Goal: Task Accomplishment & Management: Complete application form

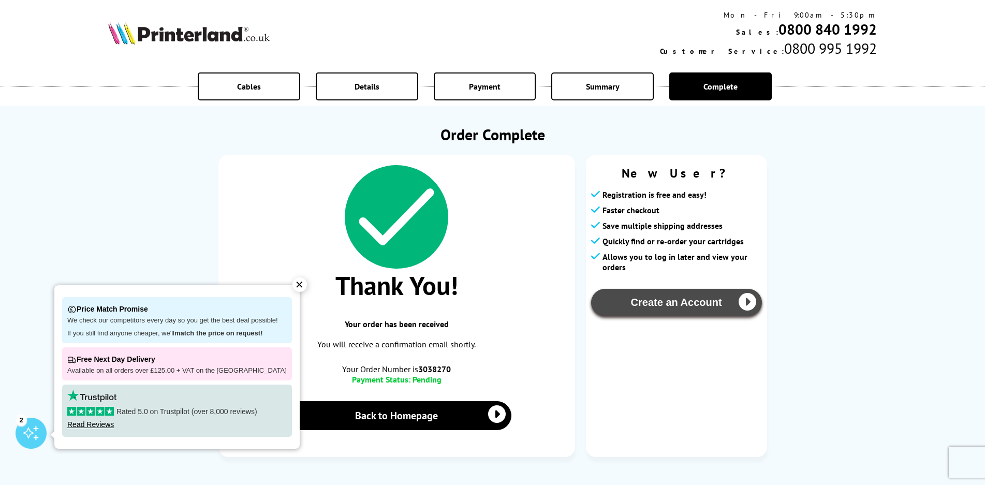
click at [684, 302] on button "Create an Account" at bounding box center [676, 302] width 171 height 27
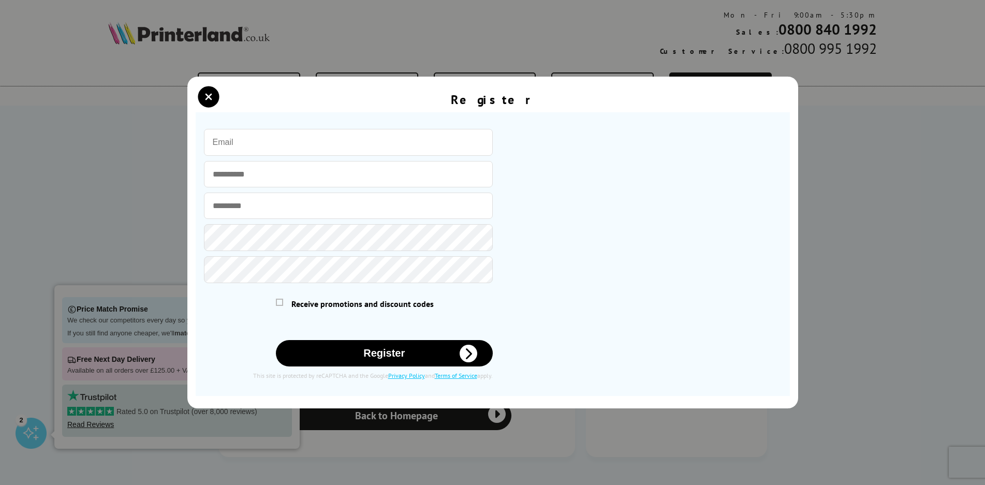
click at [309, 141] on input "email" at bounding box center [348, 142] width 289 height 27
type input "[PERSON_NAME][EMAIL_ADDRESS][PERSON_NAME][DOMAIN_NAME]"
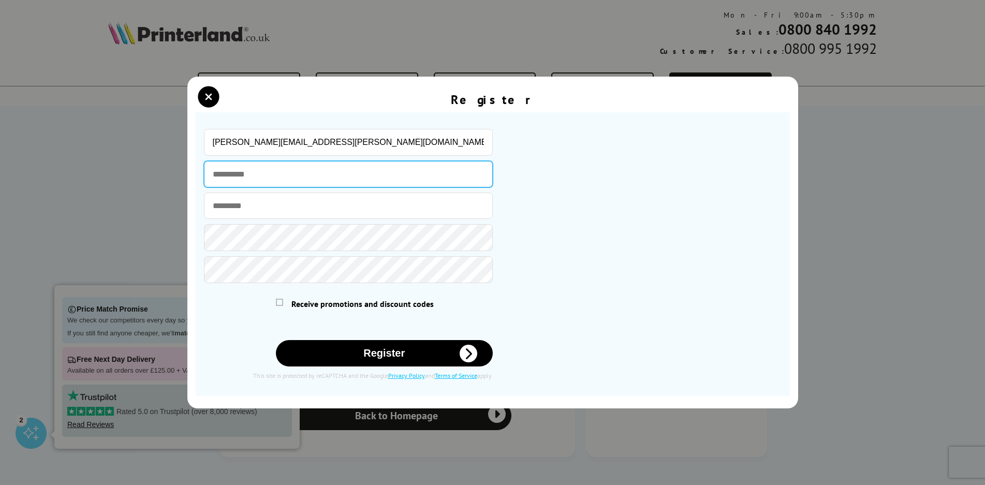
type input "****"
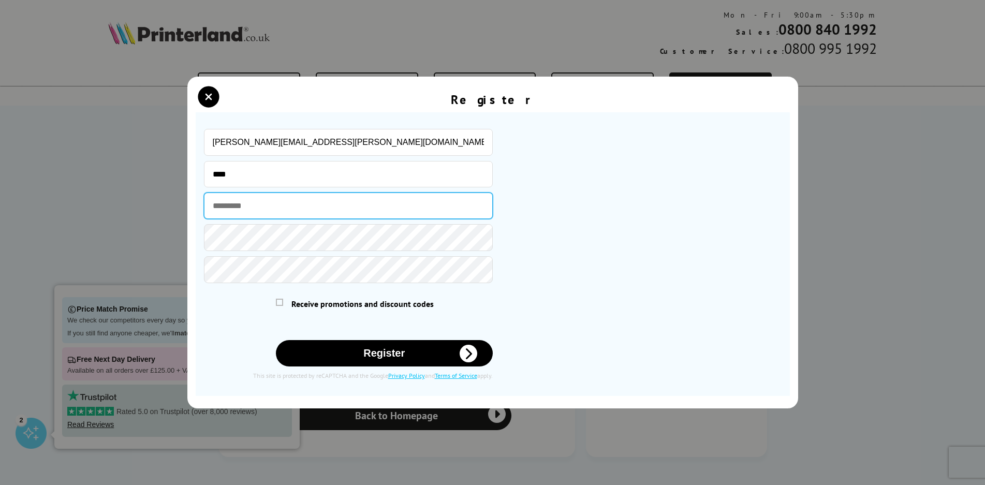
type input "****"
click at [284, 304] on div "Receive promotions and discount codes" at bounding box center [384, 304] width 217 height 10
click at [280, 303] on span at bounding box center [279, 302] width 7 height 7
click at [278, 300] on input "checkbox" at bounding box center [278, 300] width 0 height 0
click at [390, 353] on button "Register" at bounding box center [384, 353] width 217 height 26
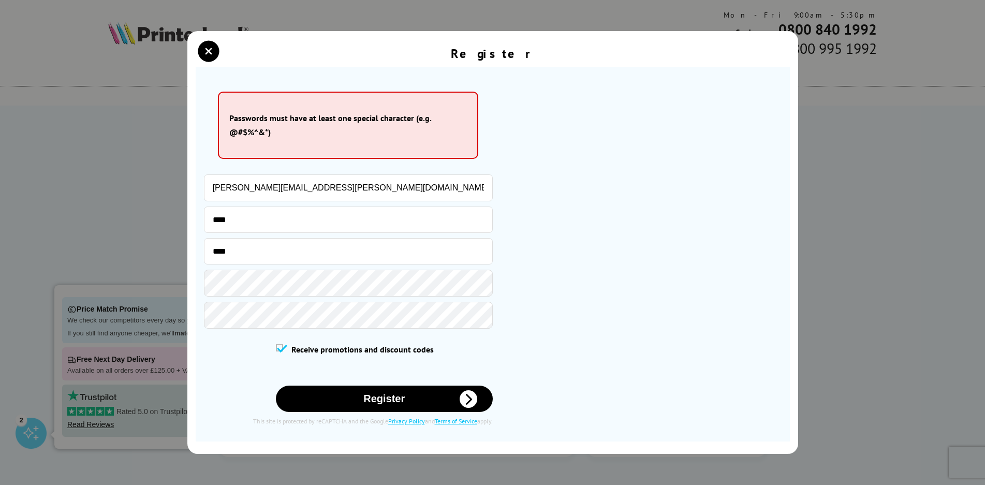
click at [399, 71] on section "Please correct the following errors with your submission: Passwords must have a…" at bounding box center [493, 254] width 594 height 375
click at [331, 64] on div "Register" at bounding box center [493, 54] width 594 height 23
click at [172, 269] on div "Register Please correct the following errors with your submission:" at bounding box center [492, 242] width 985 height 485
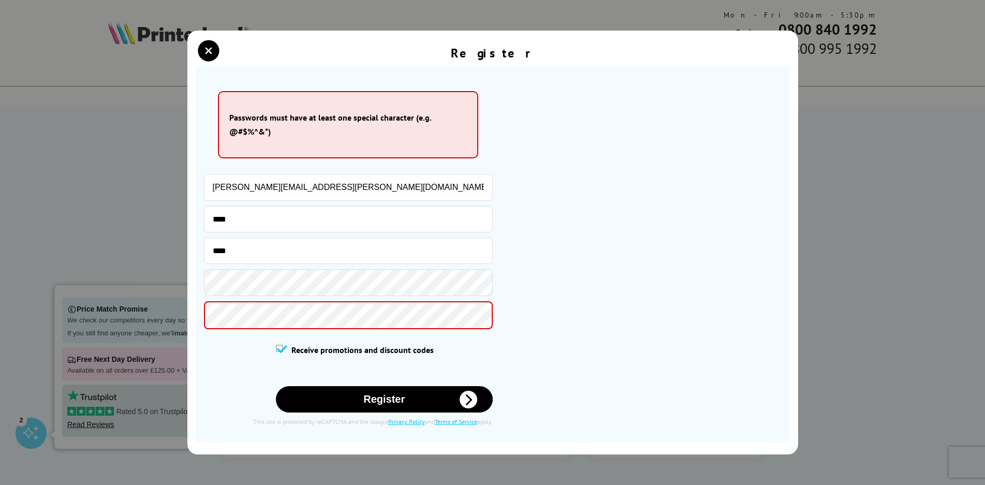
click at [169, 307] on div "Register Please correct the following errors with your submission:" at bounding box center [492, 242] width 985 height 485
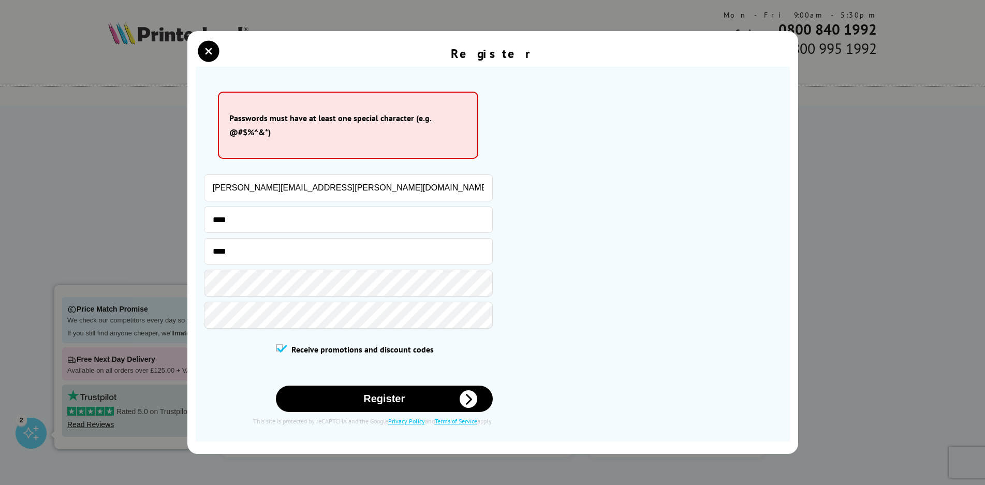
click at [378, 401] on button "Register" at bounding box center [384, 399] width 217 height 26
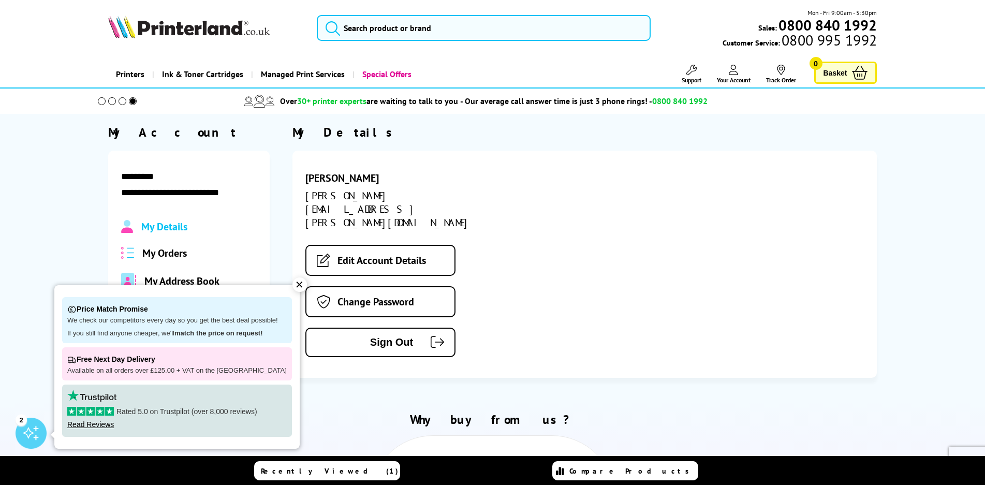
click at [680, 227] on div "Sean Ryan sean.ryan@guardian-bs.co.uk Edit Account Details Change Password Sign…" at bounding box center [584, 264] width 584 height 227
click at [159, 253] on span "My Orders" at bounding box center [164, 252] width 45 height 13
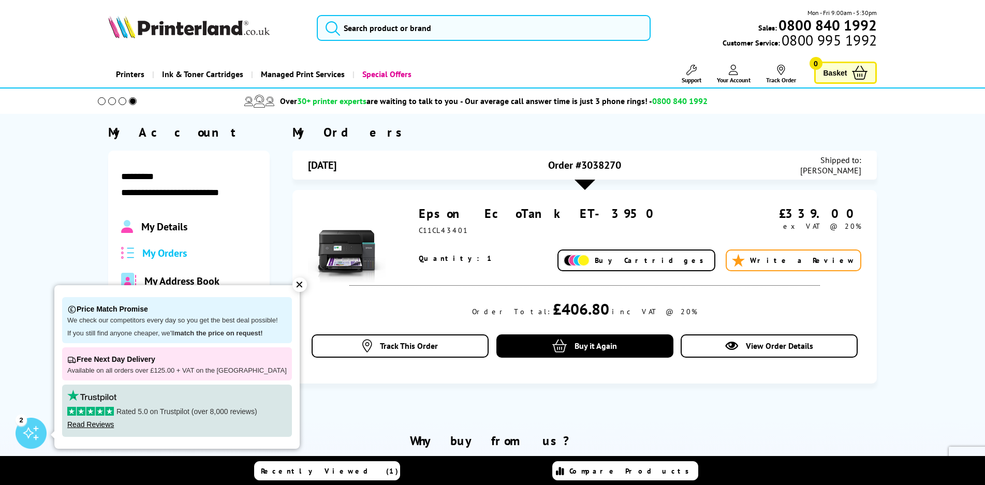
click at [292, 282] on div "✕" at bounding box center [299, 284] width 14 height 14
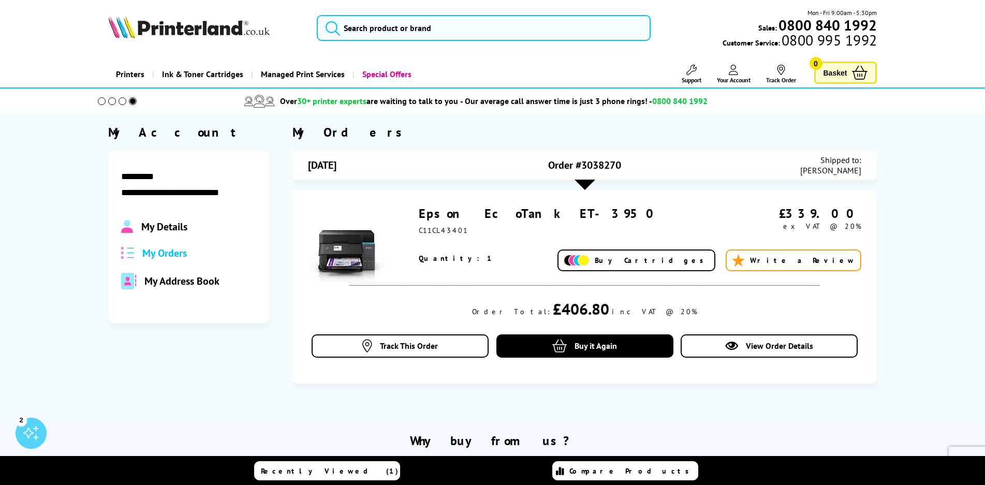
scroll to position [52, 0]
